Goal: Information Seeking & Learning: Find specific page/section

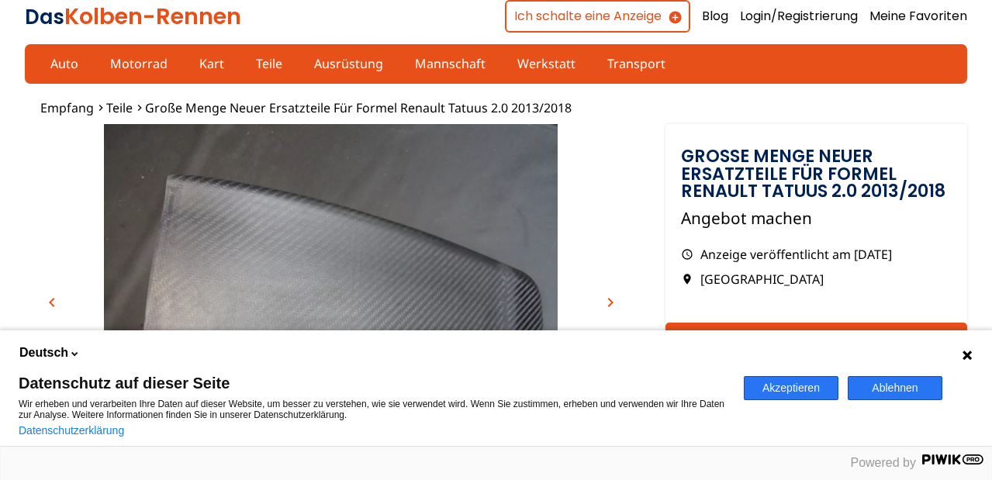
click at [801, 378] on button "Akzeptieren" at bounding box center [791, 388] width 95 height 24
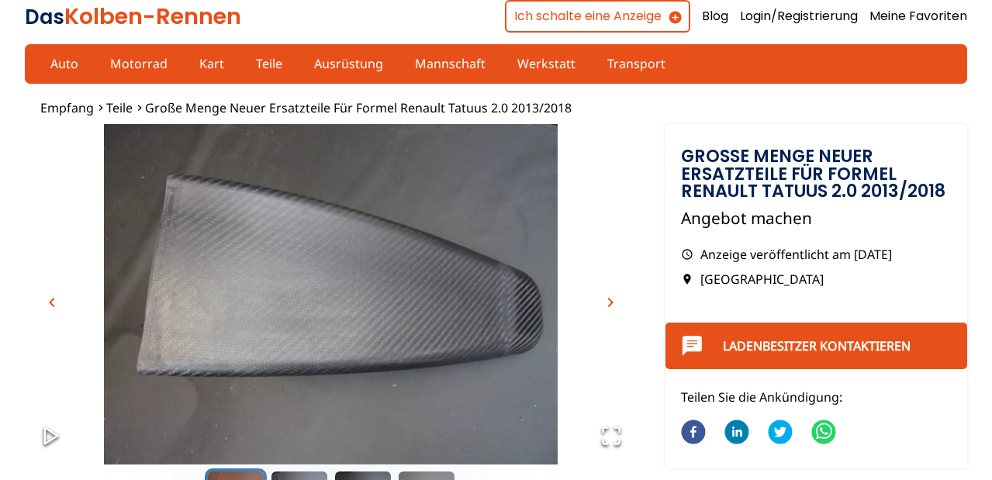
click at [613, 305] on span "chevron_right" at bounding box center [610, 302] width 19 height 19
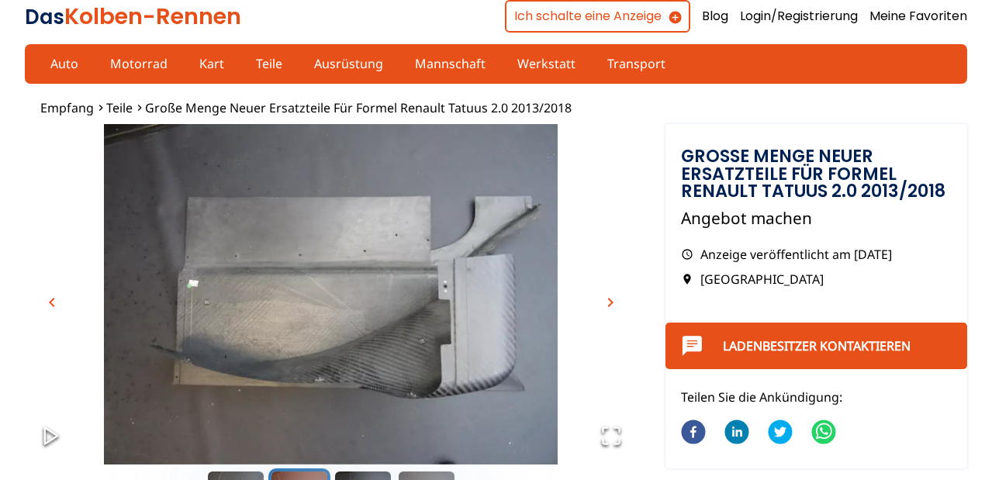
click at [613, 304] on span "chevron_right" at bounding box center [610, 302] width 19 height 19
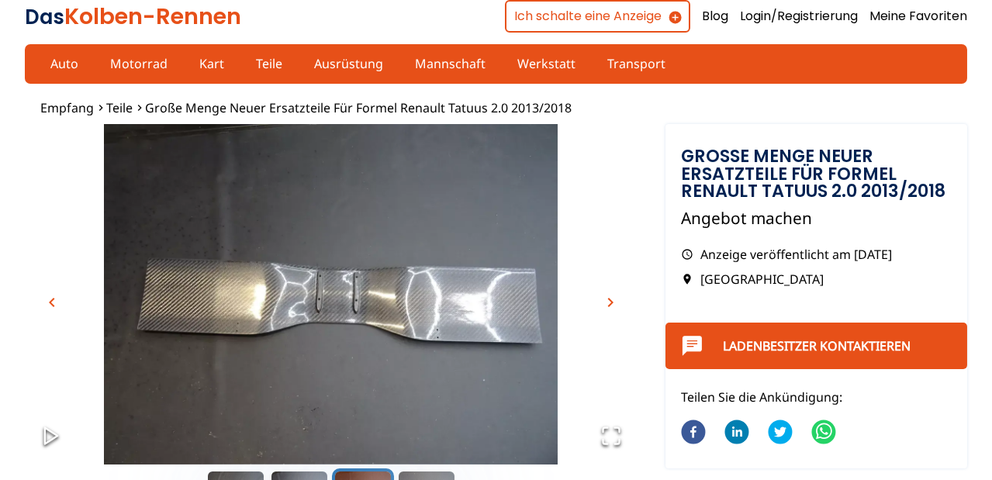
click at [51, 299] on span "chevron_left" at bounding box center [52, 302] width 19 height 19
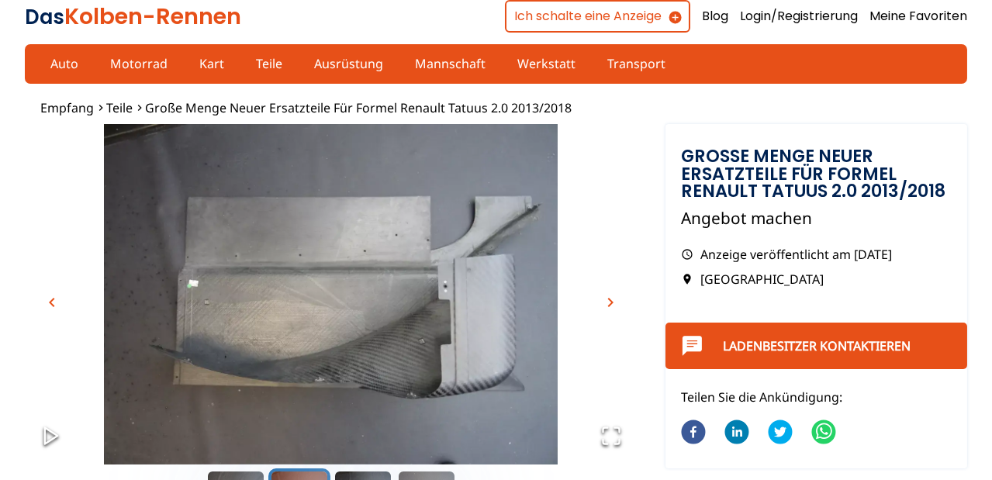
click at [610, 300] on span "chevron_right" at bounding box center [610, 302] width 19 height 19
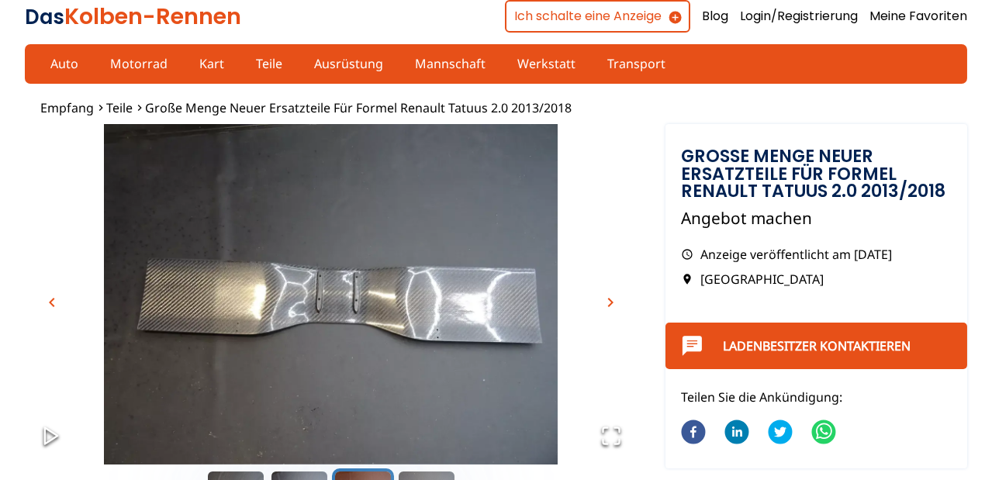
click at [610, 300] on span "chevron_right" at bounding box center [610, 302] width 19 height 19
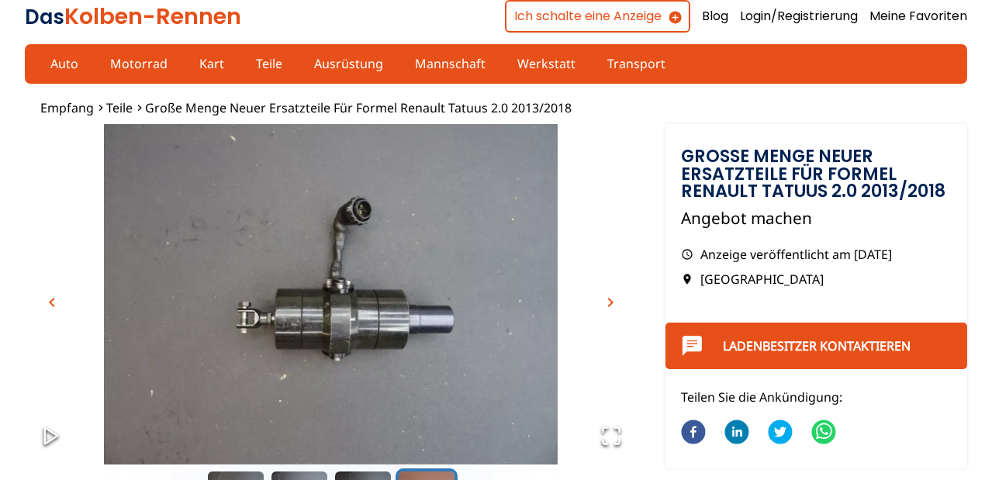
click at [610, 300] on span "chevron_right" at bounding box center [610, 302] width 19 height 19
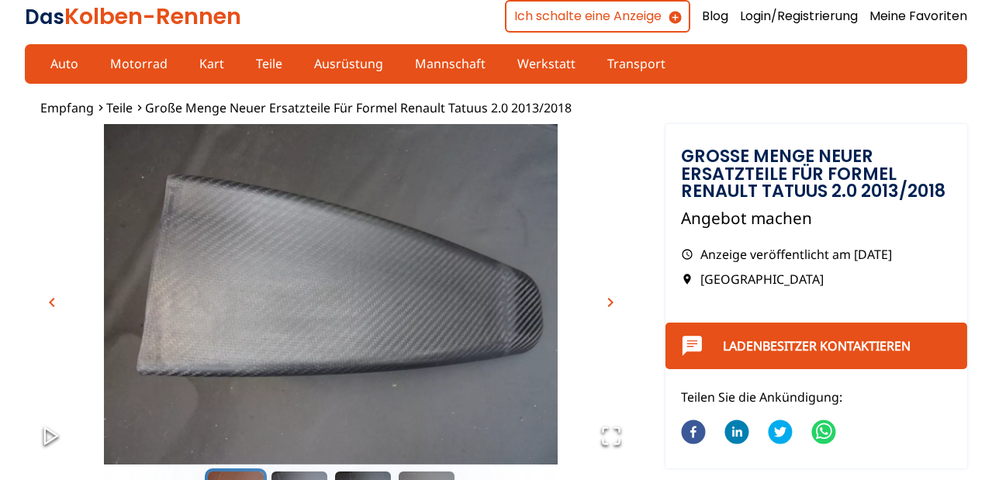
click at [610, 300] on span "chevron_right" at bounding box center [610, 302] width 19 height 19
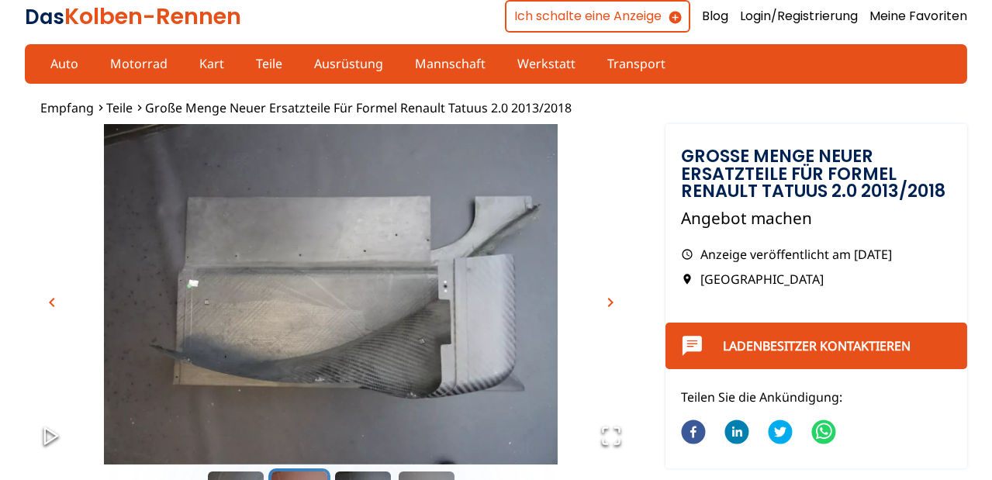
click at [610, 300] on span "chevron_right" at bounding box center [610, 302] width 19 height 19
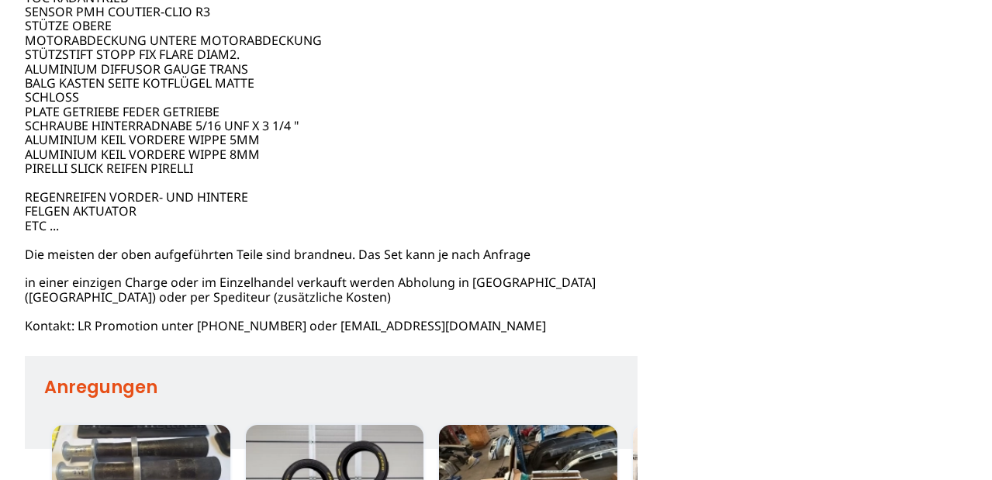
scroll to position [1551, 0]
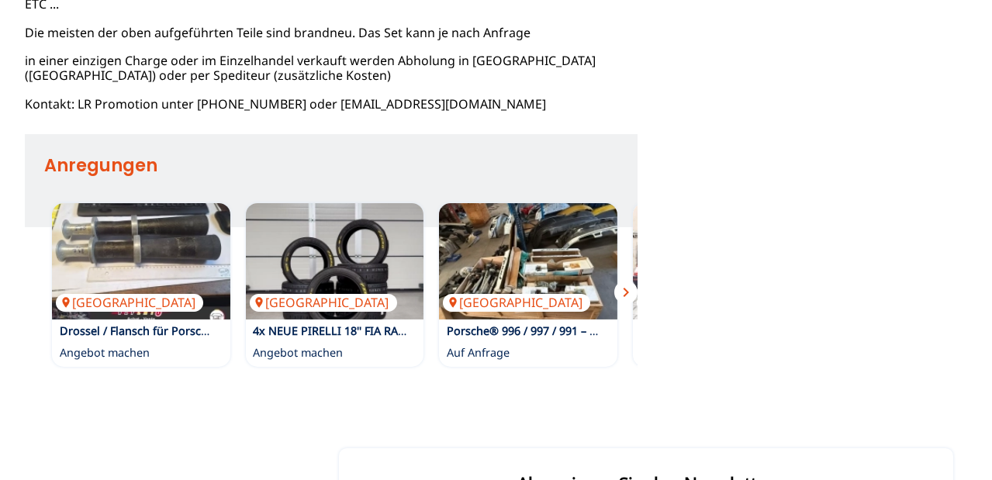
click at [627, 285] on font "chevron_right" at bounding box center [625, 292] width 19 height 19
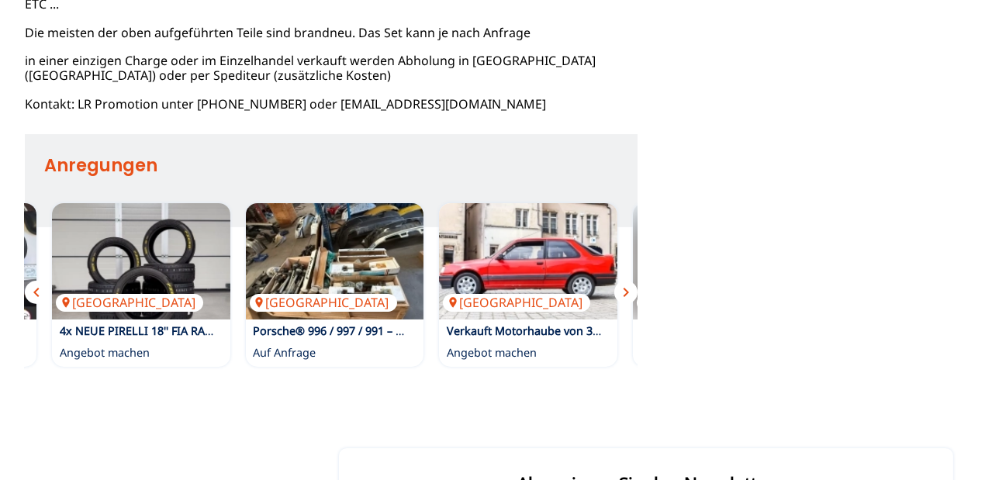
click at [627, 284] on font "chevron_right" at bounding box center [625, 292] width 19 height 19
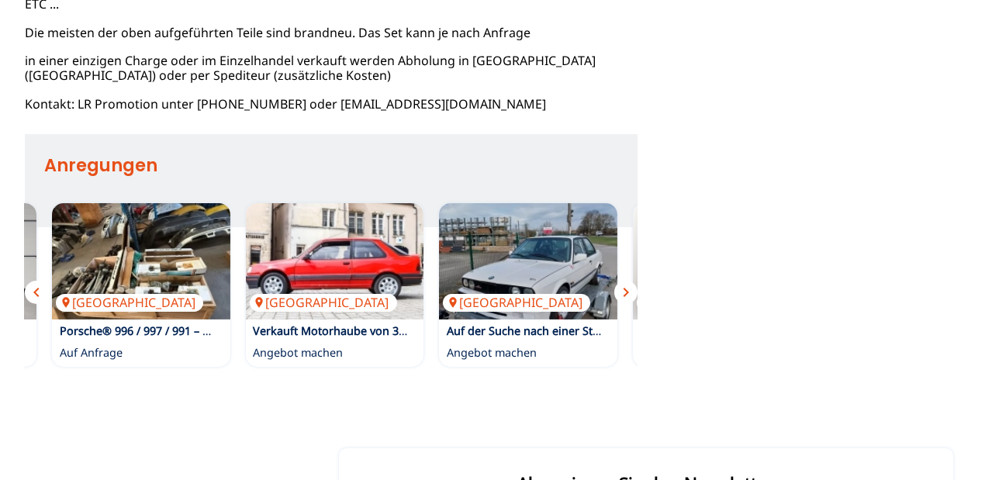
click at [627, 284] on font "chevron_right" at bounding box center [625, 292] width 19 height 19
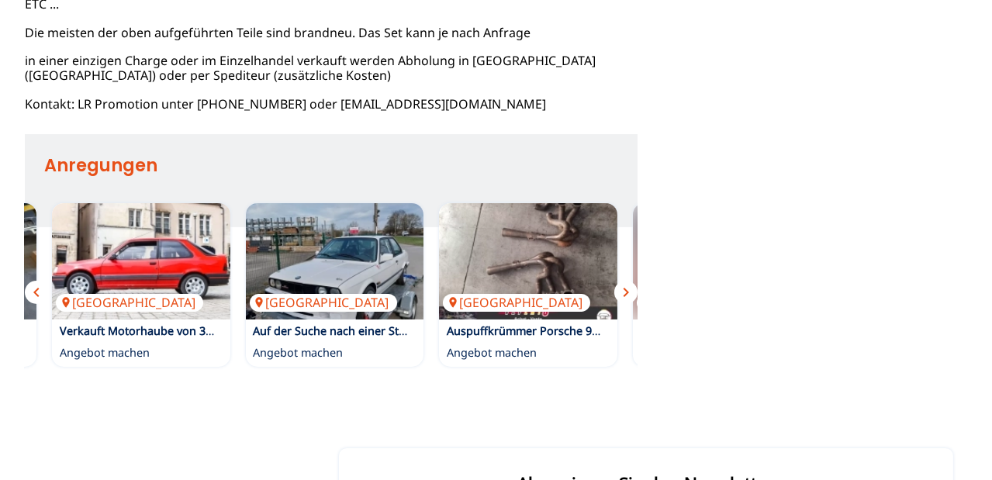
click at [627, 284] on span "chevron_right" at bounding box center [625, 292] width 19 height 19
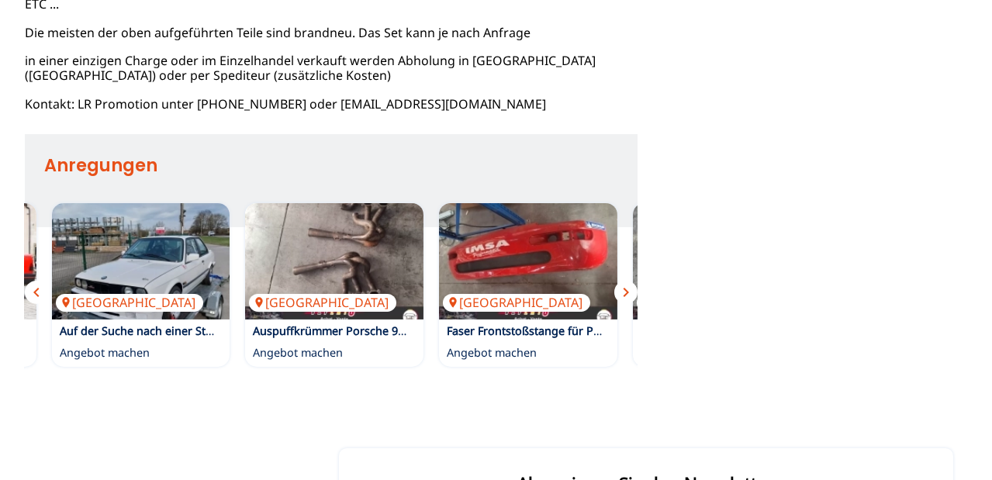
click at [627, 284] on font "chevron_right" at bounding box center [625, 292] width 19 height 19
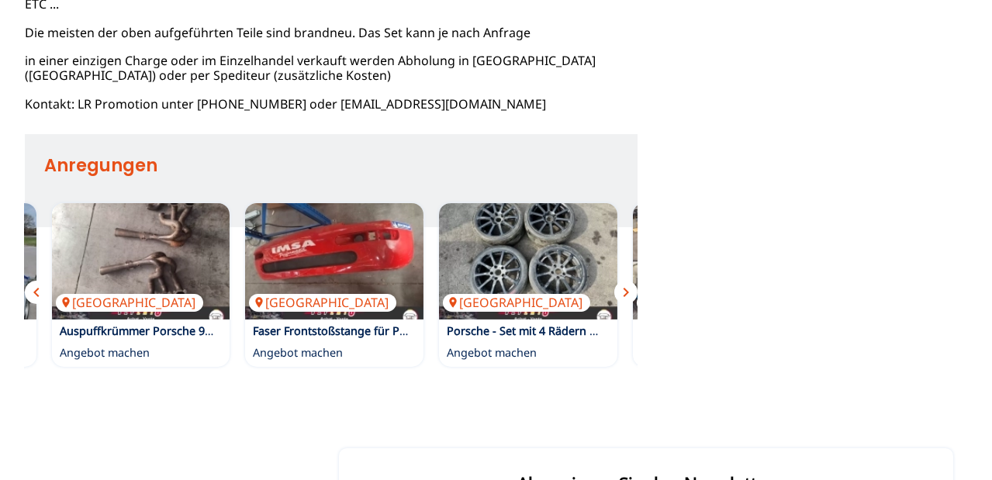
click at [627, 284] on span "chevron_right" at bounding box center [625, 292] width 19 height 19
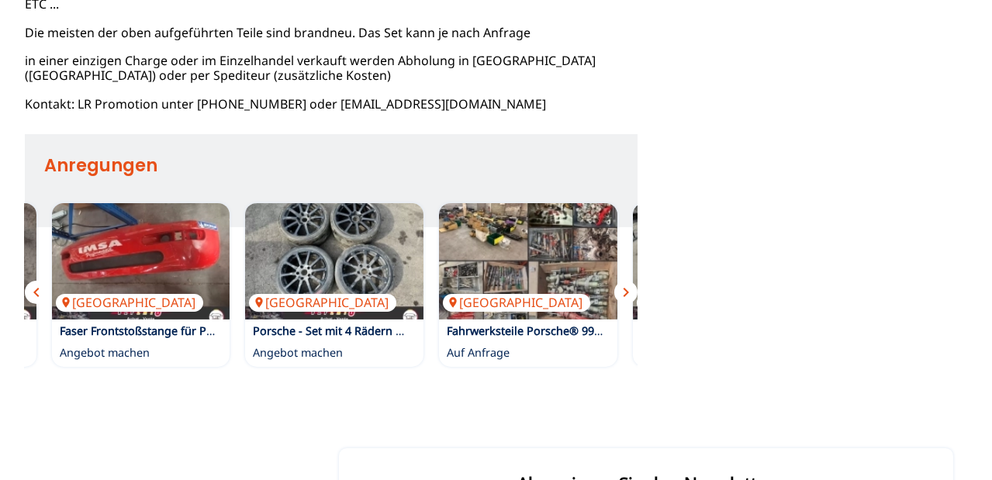
click at [627, 284] on font "chevron_right" at bounding box center [625, 292] width 19 height 19
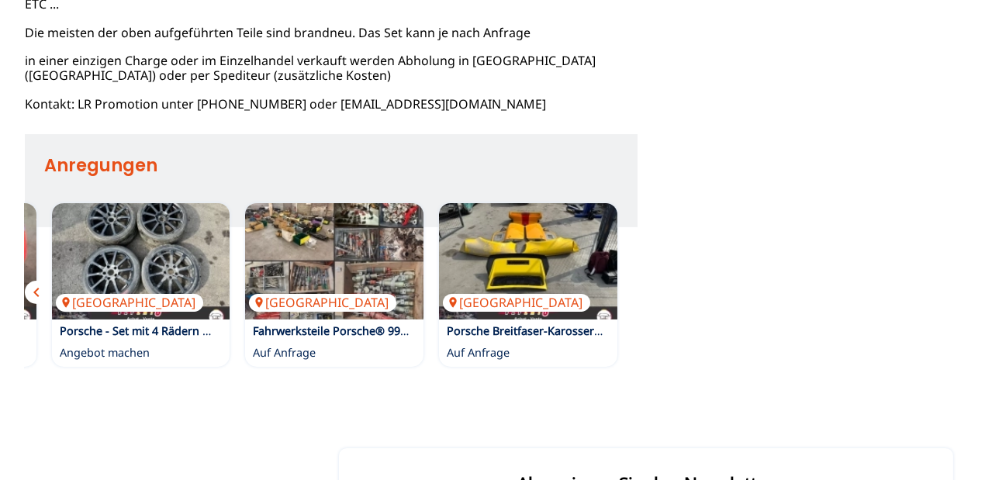
click at [625, 284] on div "Belgien Porsche Breitfaser-Karosserie – Style RSR Auf Anfrage" at bounding box center [528, 284] width 194 height 179
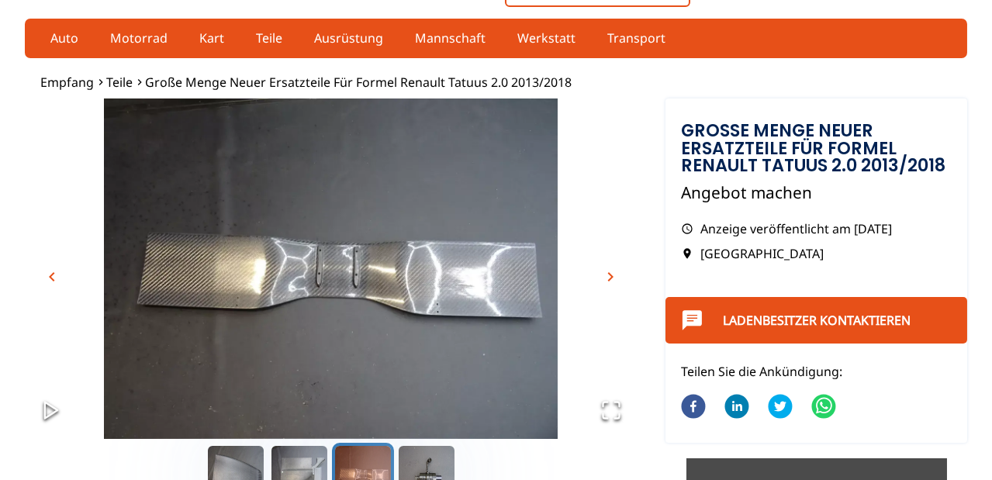
scroll to position [0, 0]
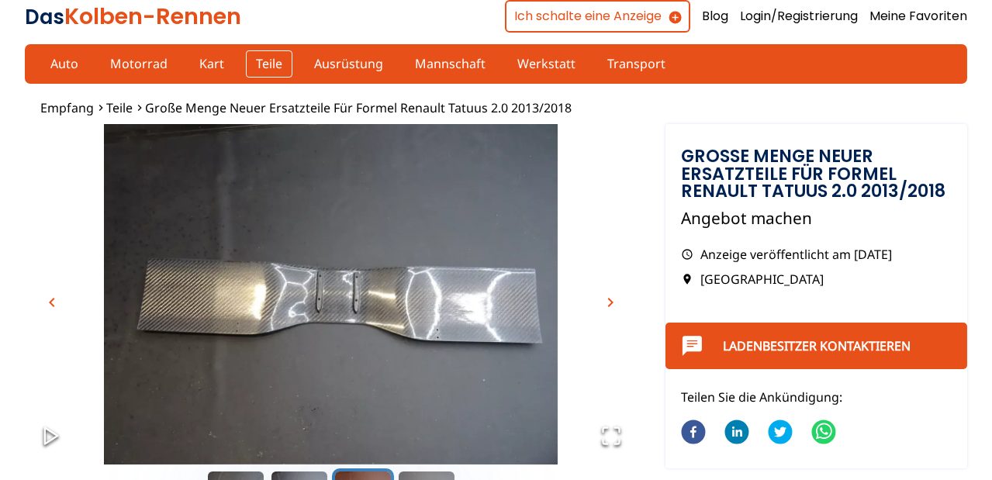
click at [246, 59] on link "Teile" at bounding box center [269, 63] width 47 height 26
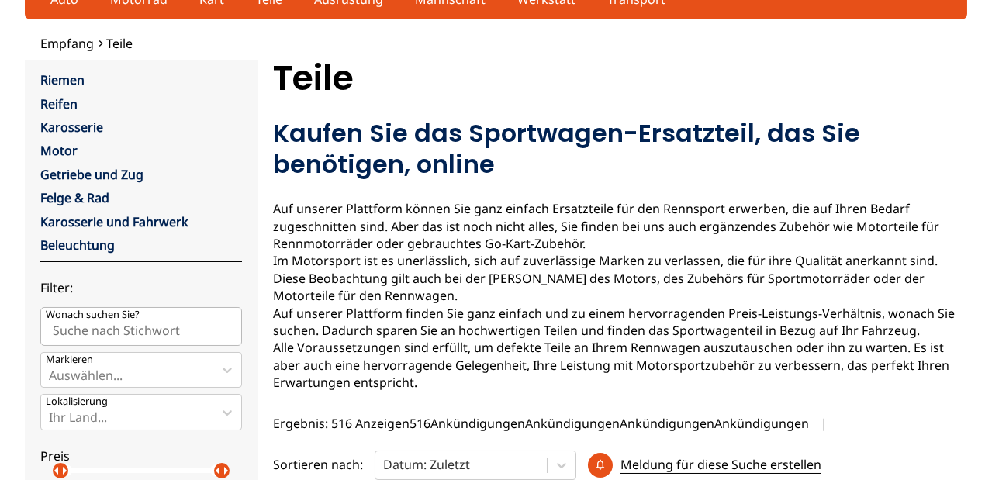
scroll to position [74, 0]
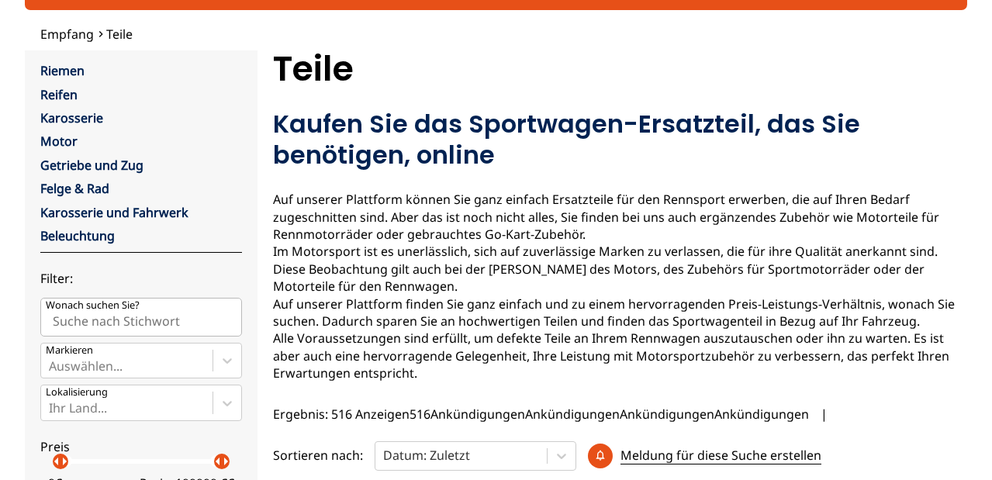
click at [169, 315] on input "Wonach suchen Sie?" at bounding box center [141, 317] width 202 height 39
type input "formel renault 2.0"
